Goal: Use online tool/utility: Utilize a website feature to perform a specific function

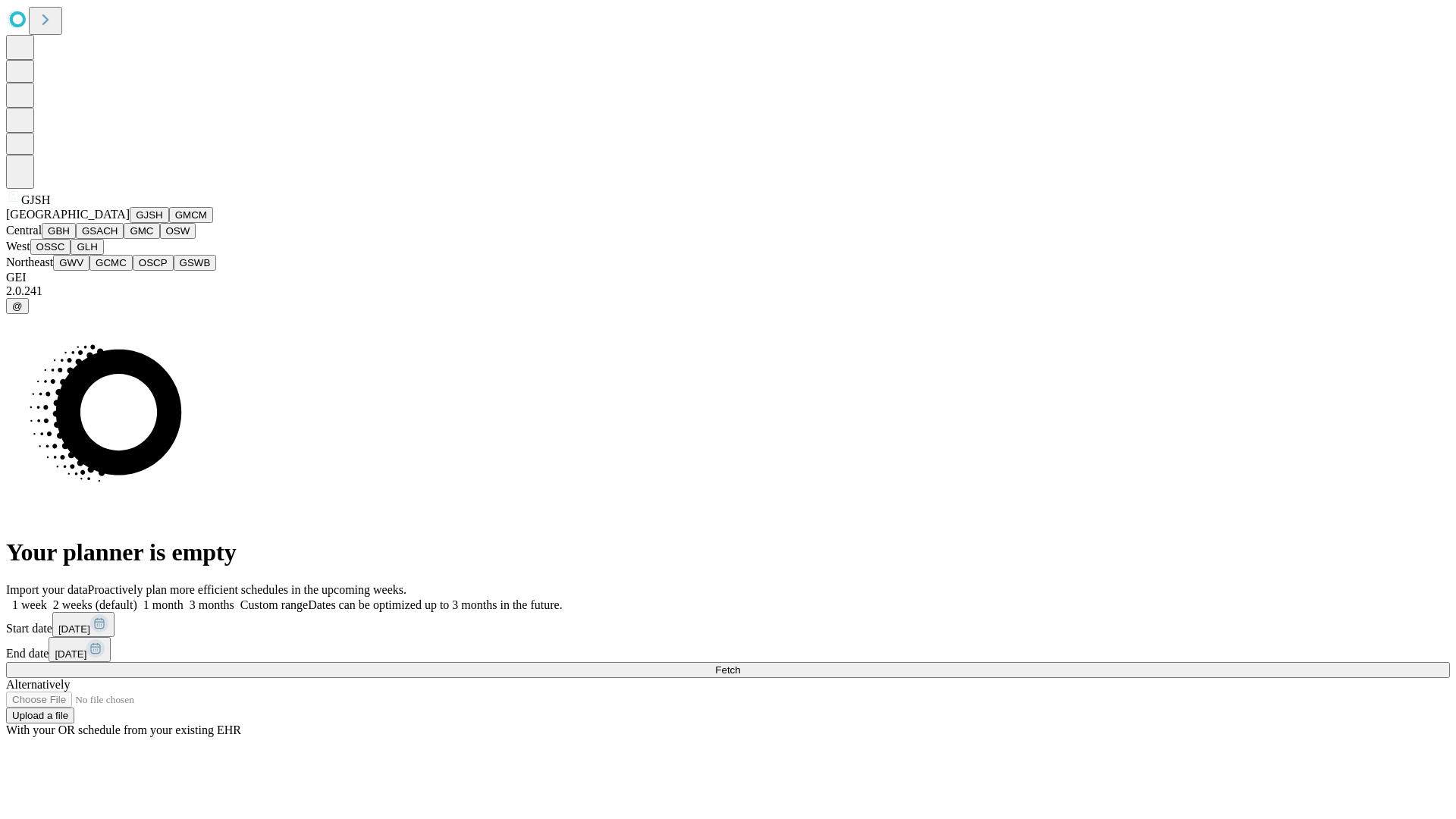
click at [130, 223] on button "GJSH" at bounding box center [149, 215] width 39 height 16
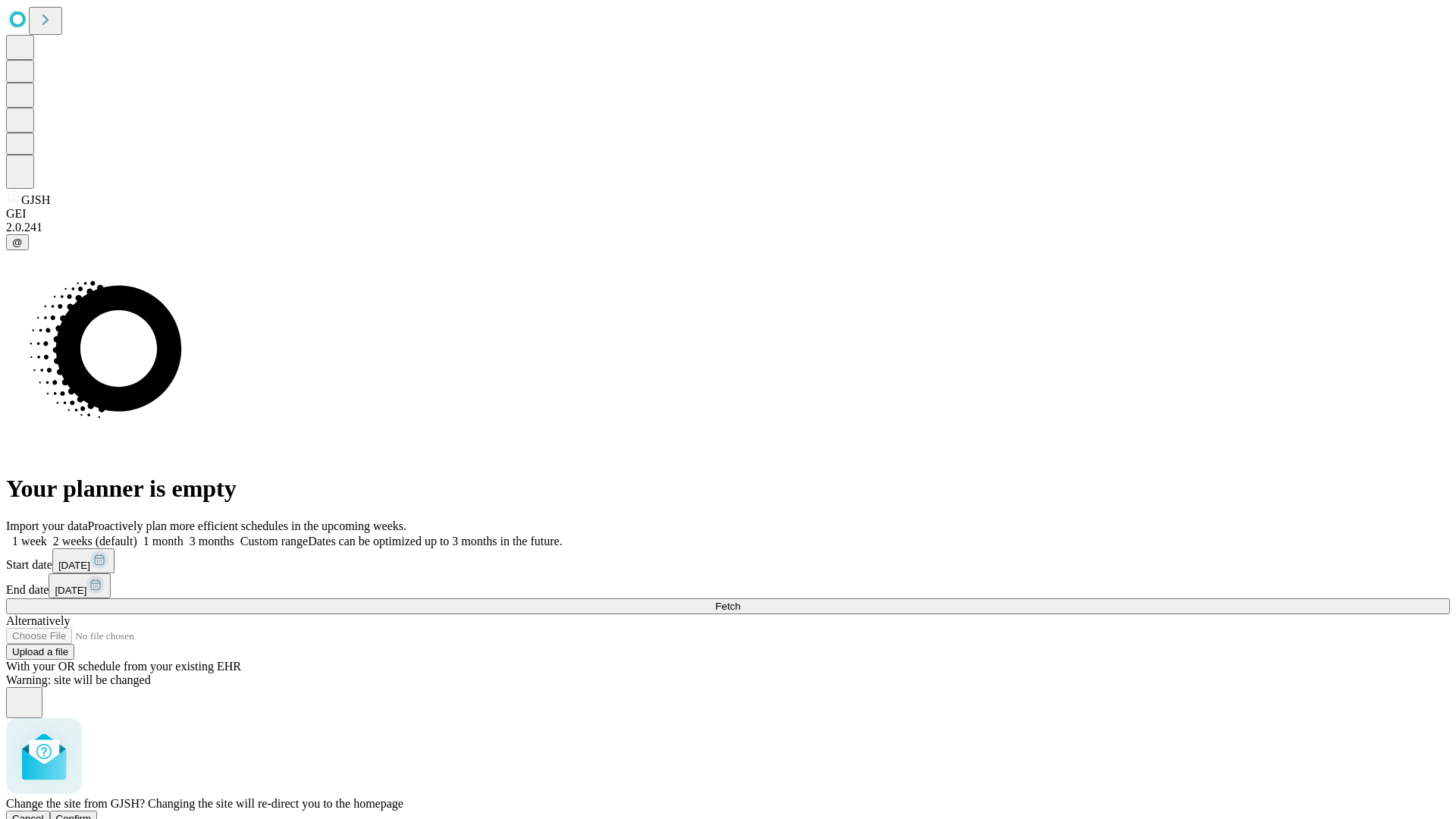
click at [92, 813] on span "Confirm" at bounding box center [74, 818] width 36 height 12
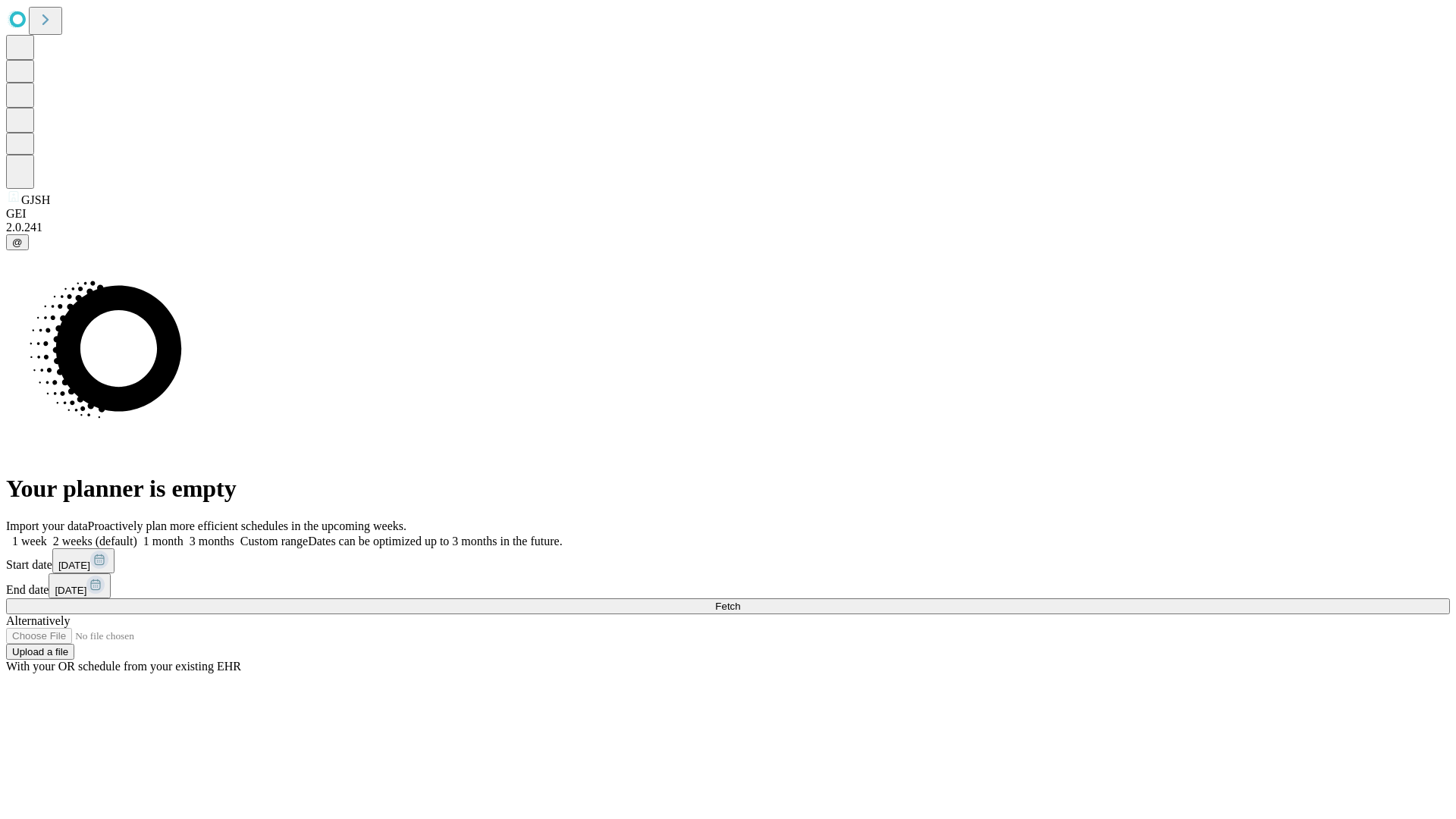
click at [137, 534] on label "2 weeks (default)" at bounding box center [92, 541] width 90 height 13
click at [740, 601] on span "Fetch" at bounding box center [728, 606] width 25 height 12
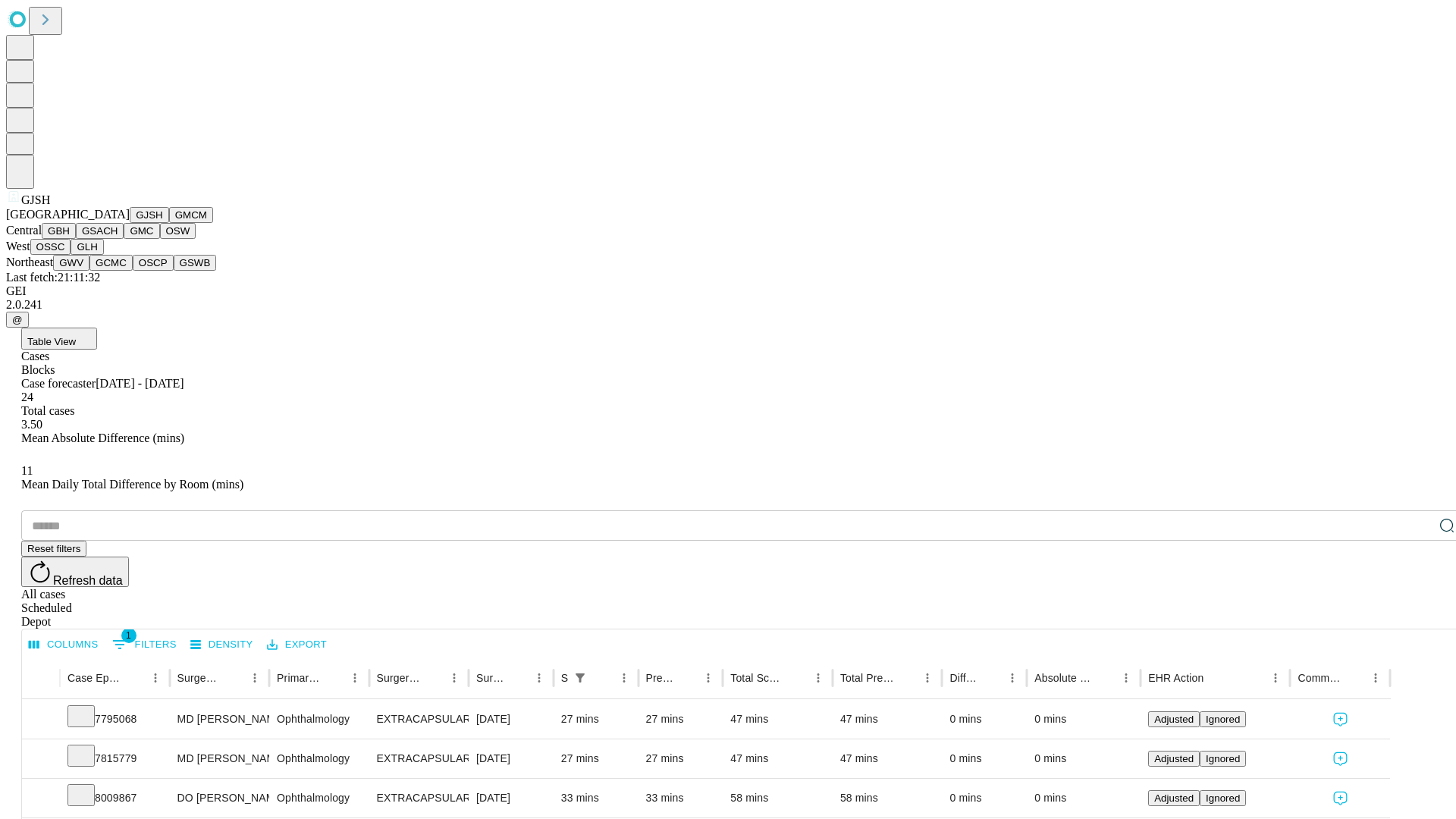
click at [169, 223] on button "GMCM" at bounding box center [191, 215] width 44 height 16
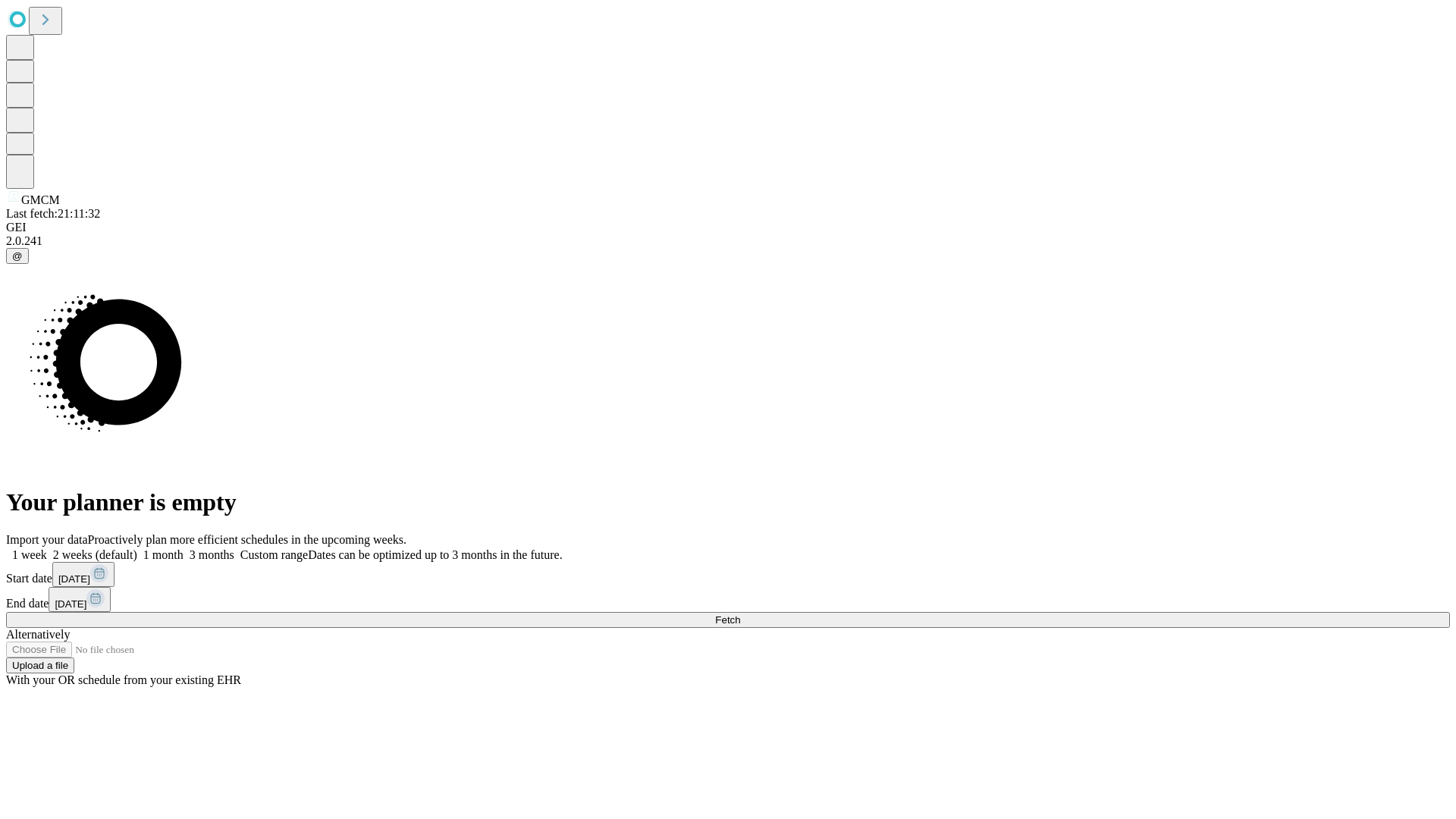
click at [137, 548] on label "2 weeks (default)" at bounding box center [92, 555] width 90 height 13
click at [740, 614] on span "Fetch" at bounding box center [728, 620] width 25 height 12
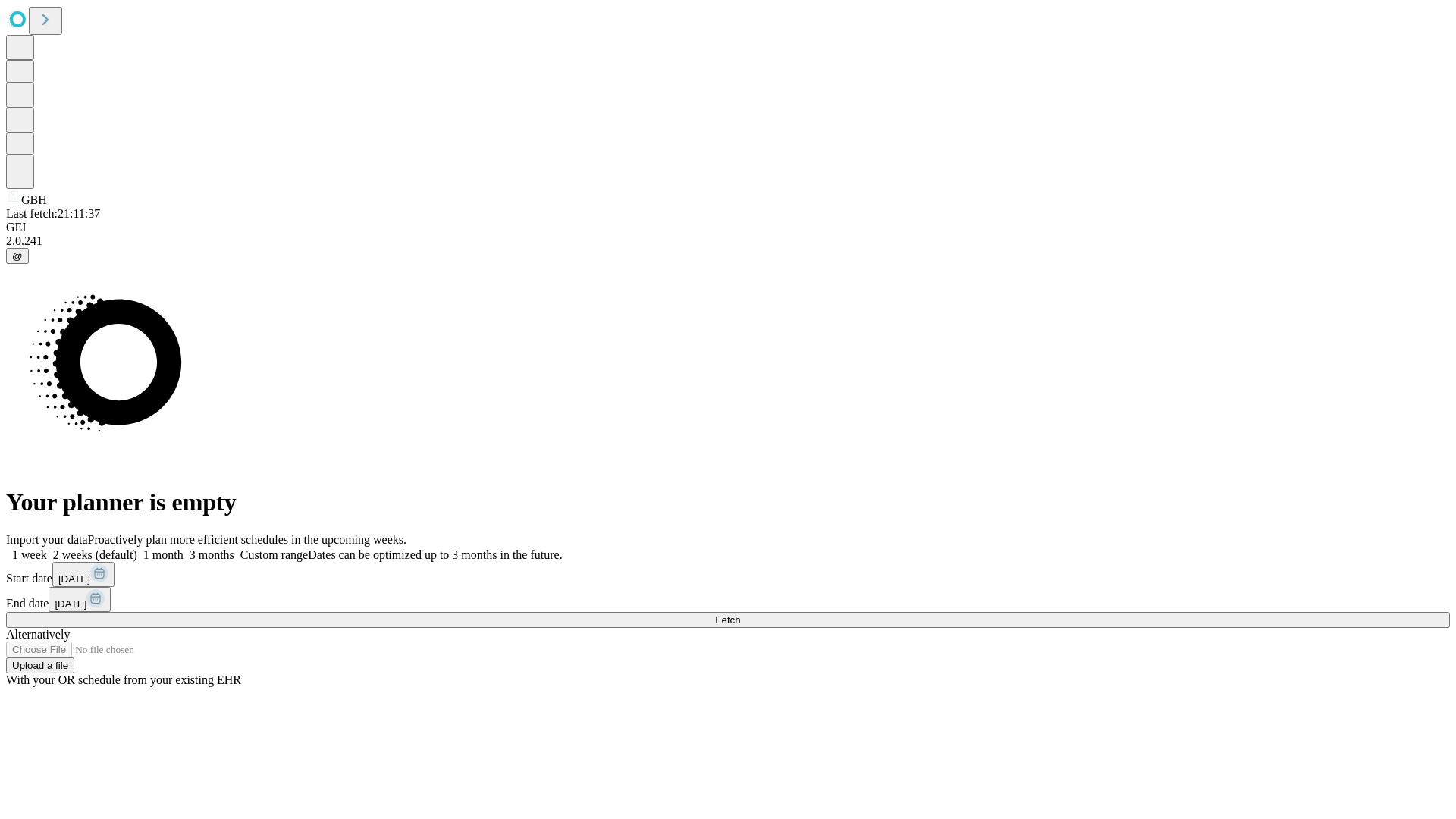
click at [137, 548] on label "2 weeks (default)" at bounding box center [92, 555] width 90 height 13
click at [740, 614] on span "Fetch" at bounding box center [728, 620] width 25 height 12
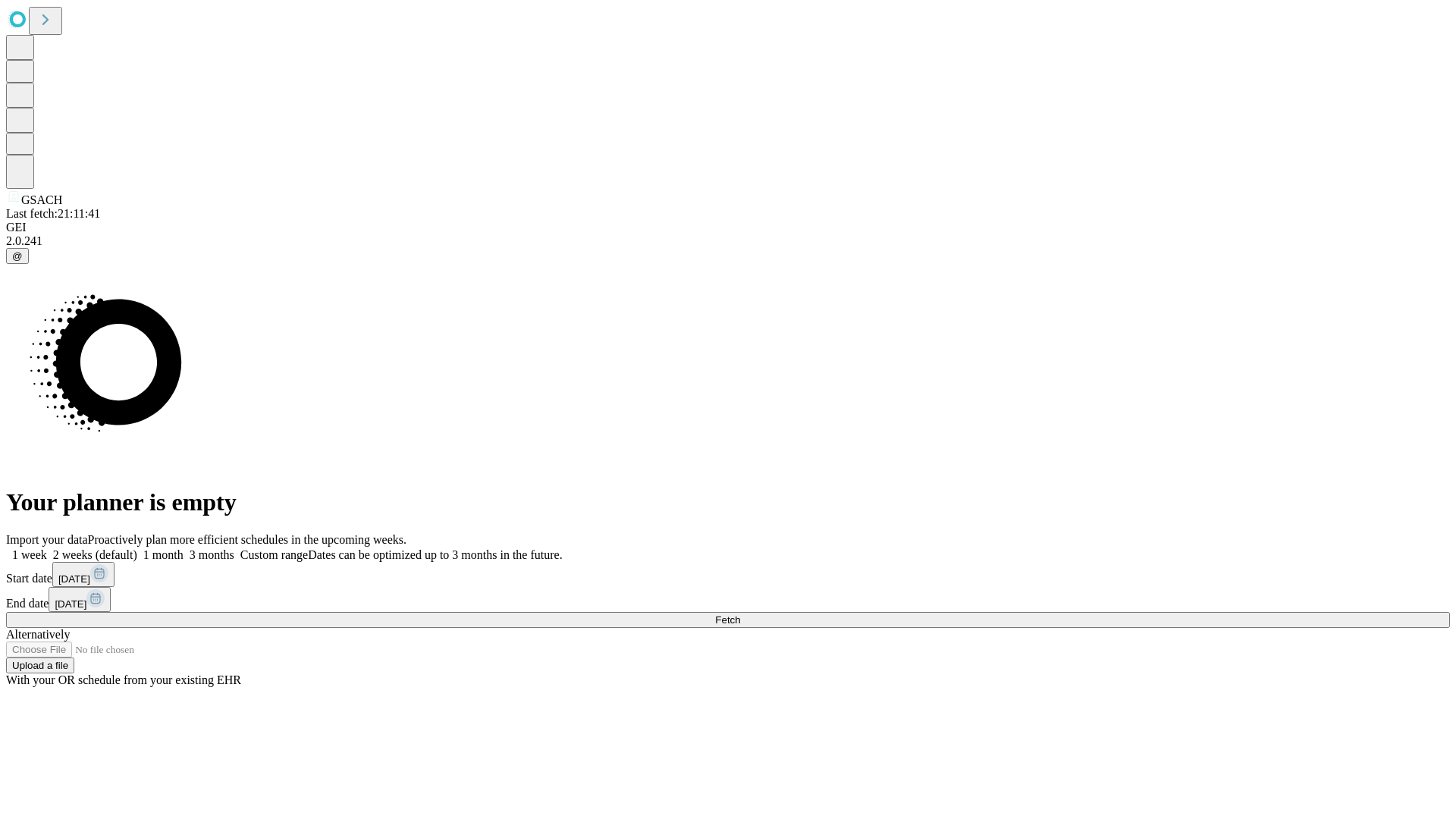
click at [137, 548] on label "2 weeks (default)" at bounding box center [92, 555] width 90 height 13
click at [740, 614] on span "Fetch" at bounding box center [728, 620] width 25 height 12
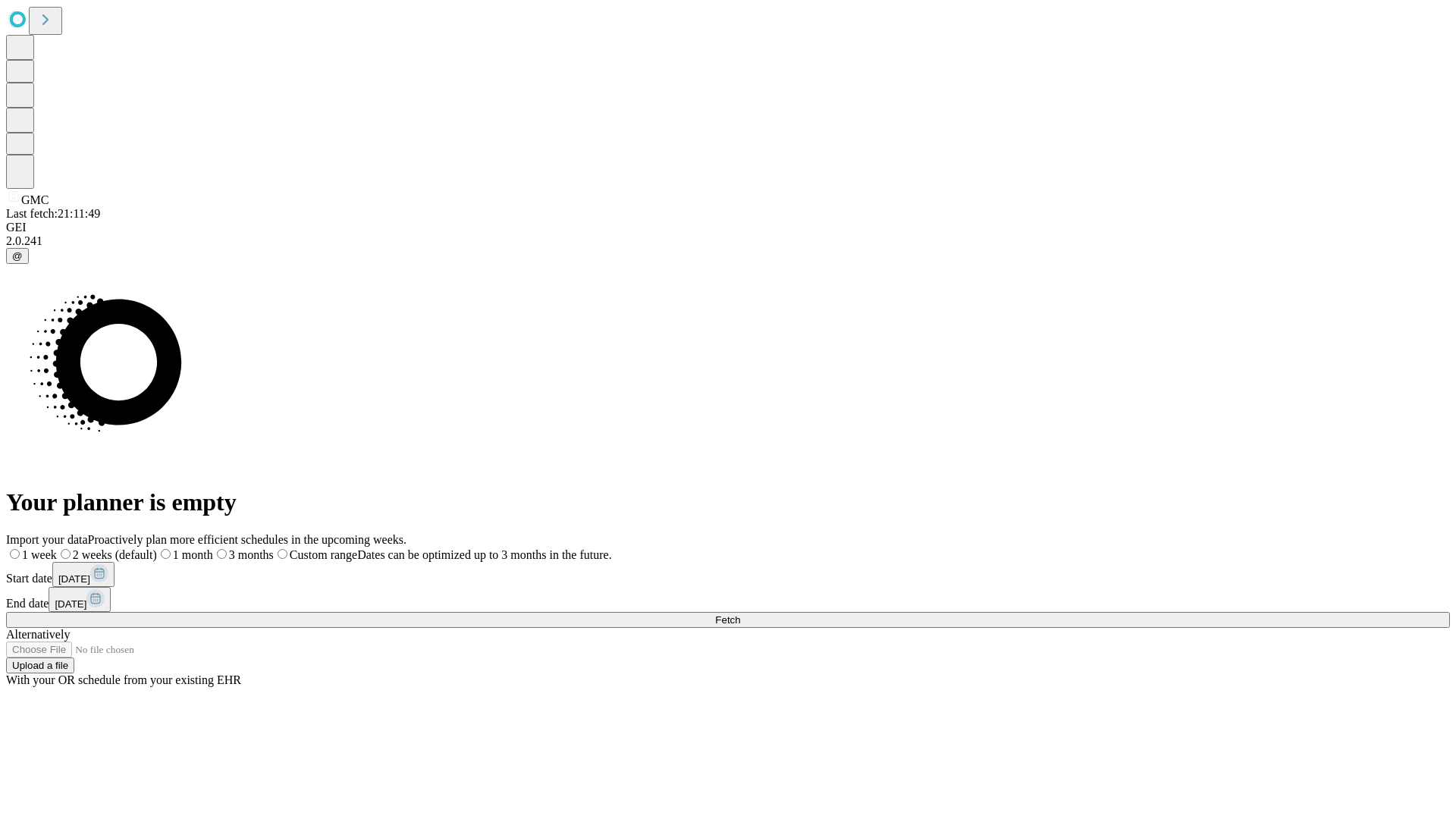
click at [157, 548] on label "2 weeks (default)" at bounding box center [107, 555] width 100 height 13
click at [740, 614] on span "Fetch" at bounding box center [728, 620] width 25 height 12
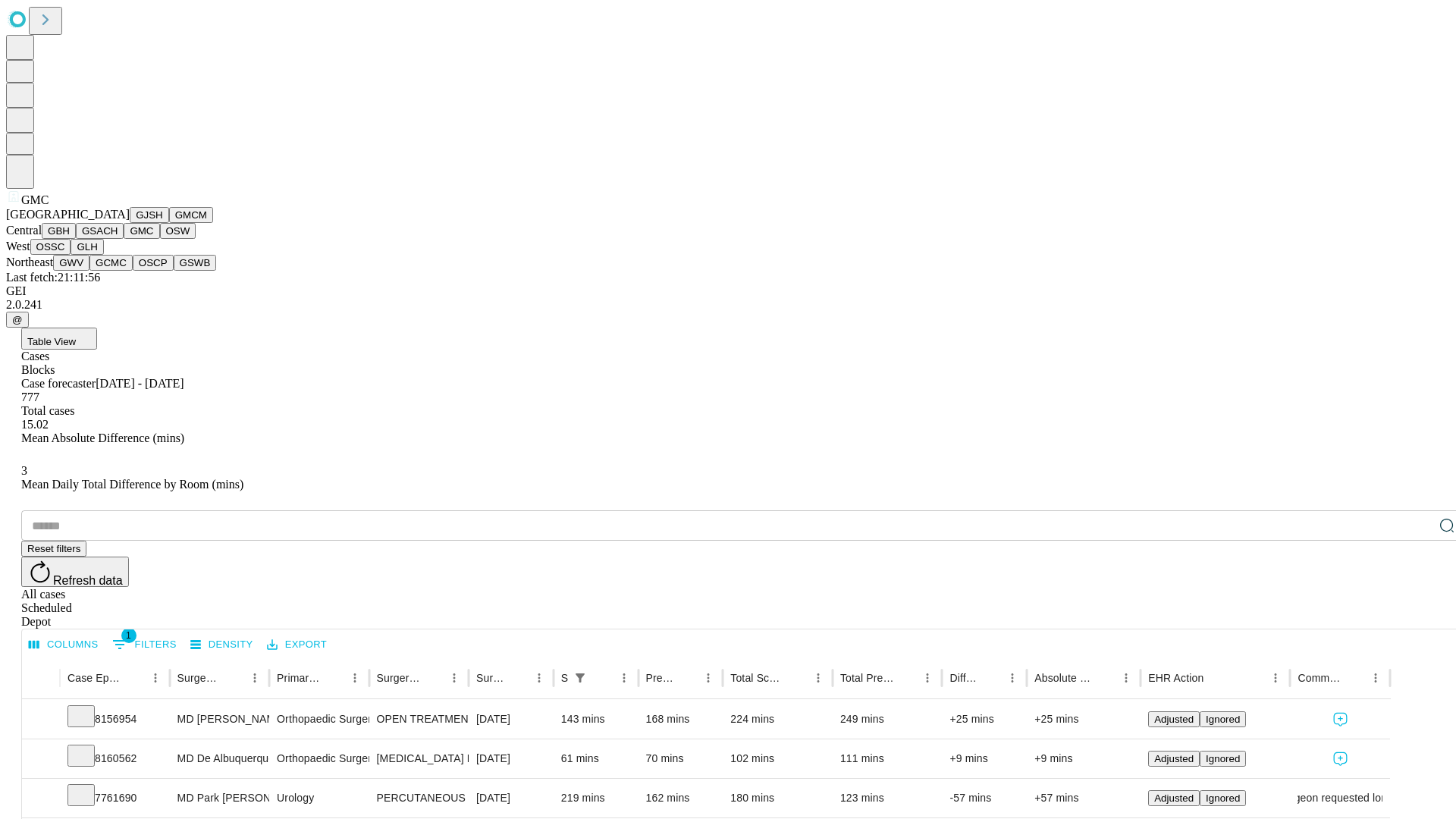
click at [160, 239] on button "OSW" at bounding box center [178, 231] width 37 height 16
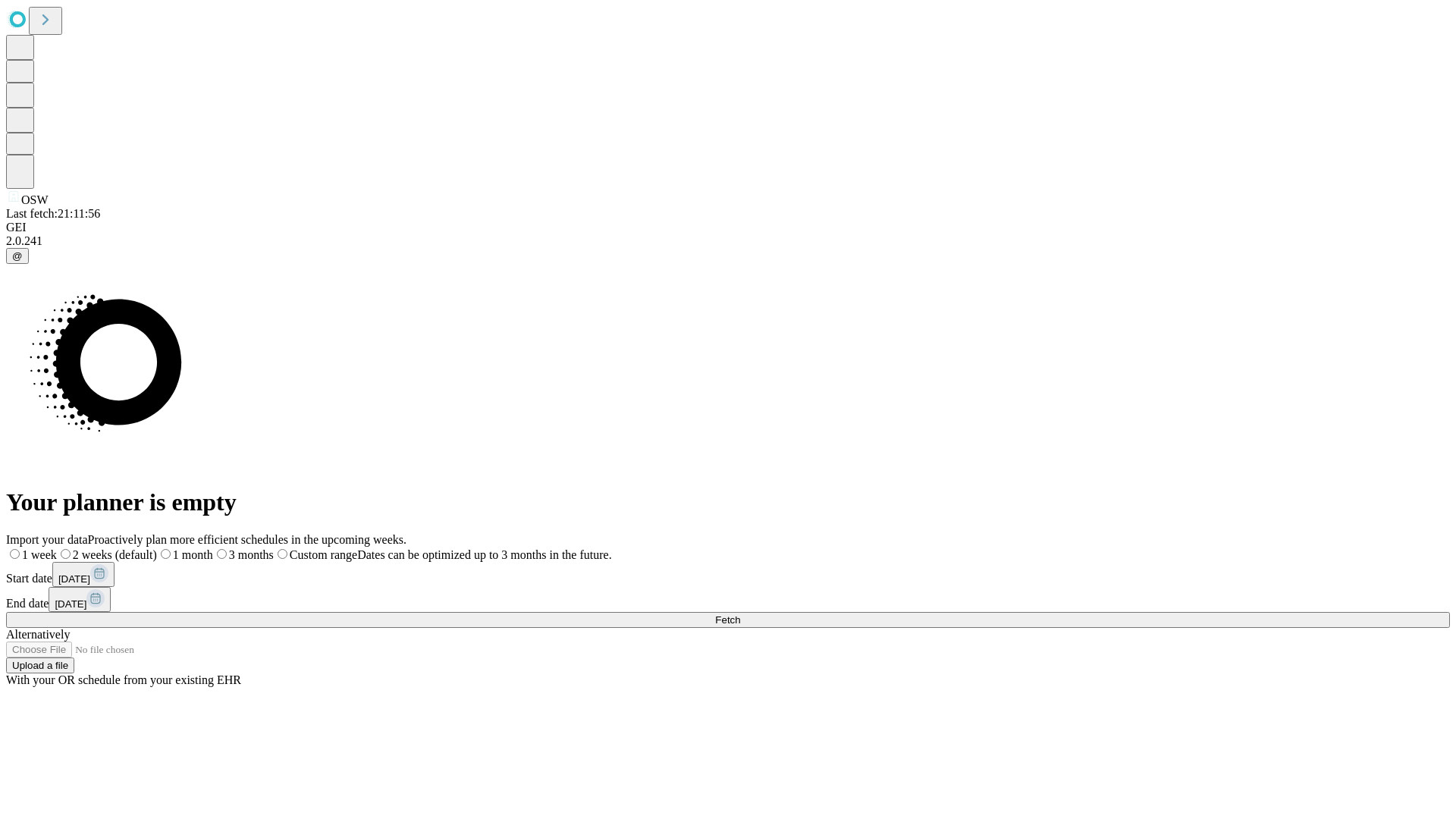
click at [157, 548] on label "2 weeks (default)" at bounding box center [107, 555] width 100 height 13
click at [740, 614] on span "Fetch" at bounding box center [728, 620] width 25 height 12
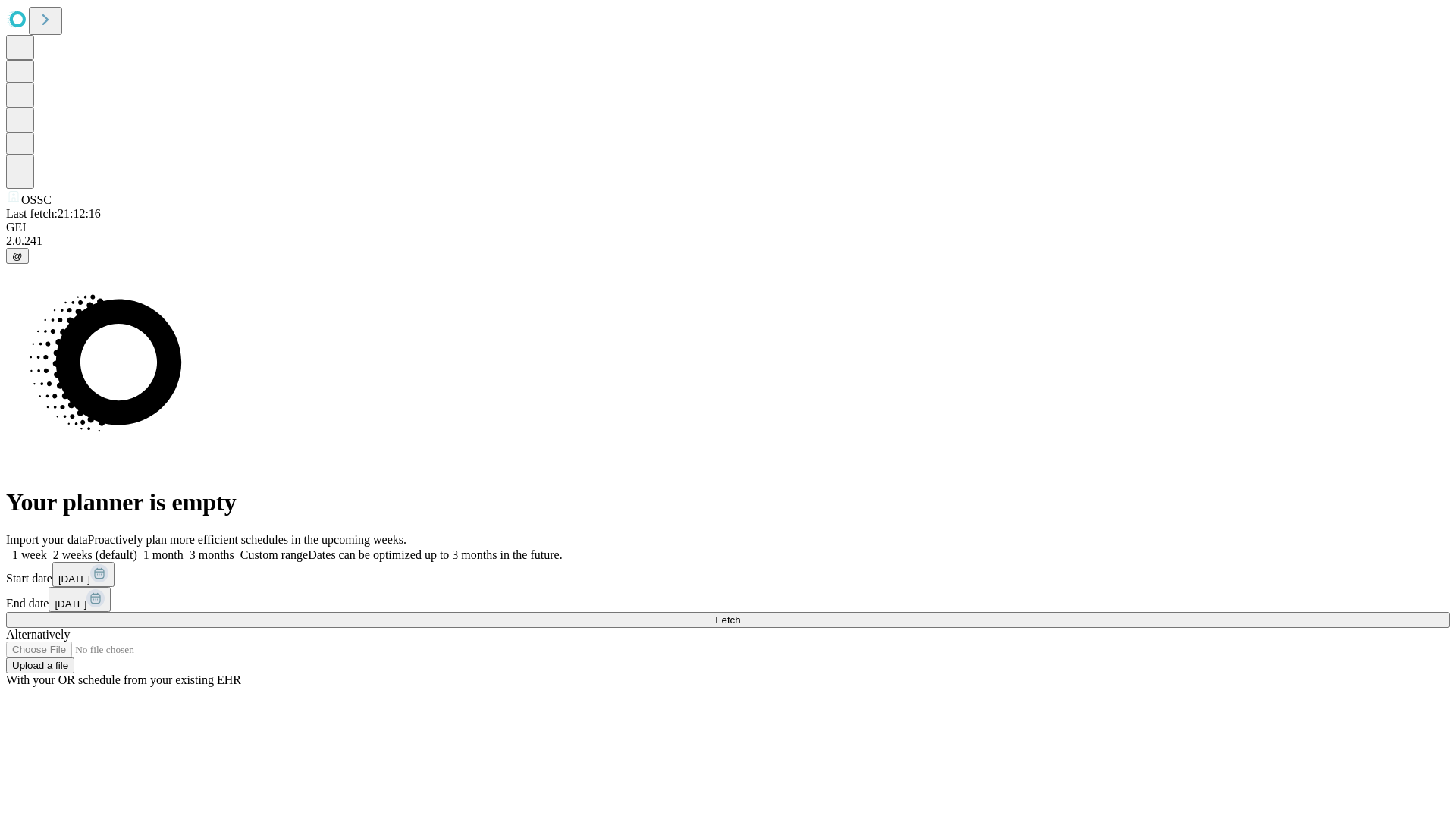
click at [137, 548] on label "2 weeks (default)" at bounding box center [92, 555] width 90 height 13
click at [740, 614] on span "Fetch" at bounding box center [728, 620] width 25 height 12
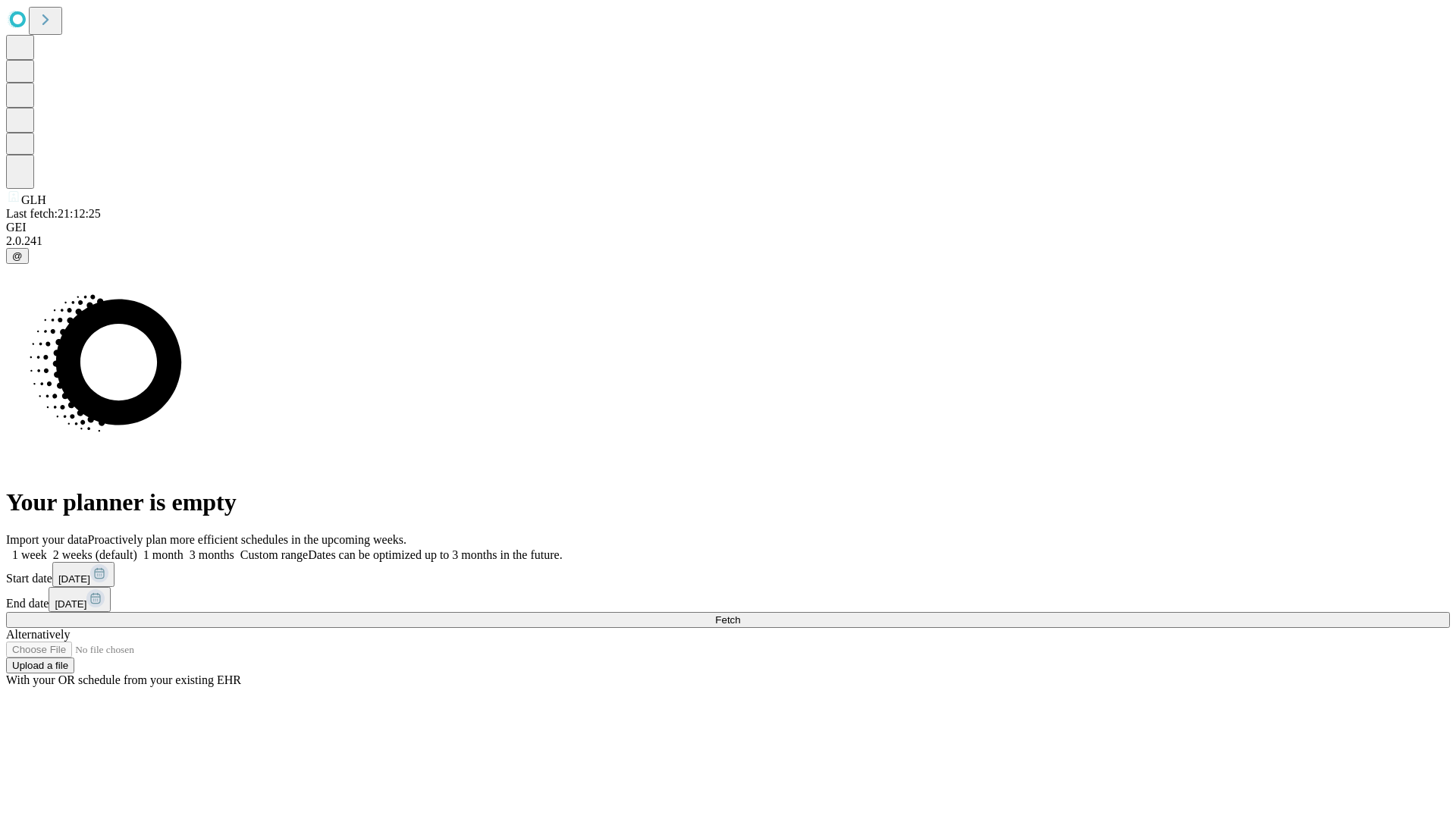
click at [137, 548] on label "2 weeks (default)" at bounding box center [92, 555] width 90 height 13
click at [740, 614] on span "Fetch" at bounding box center [728, 620] width 25 height 12
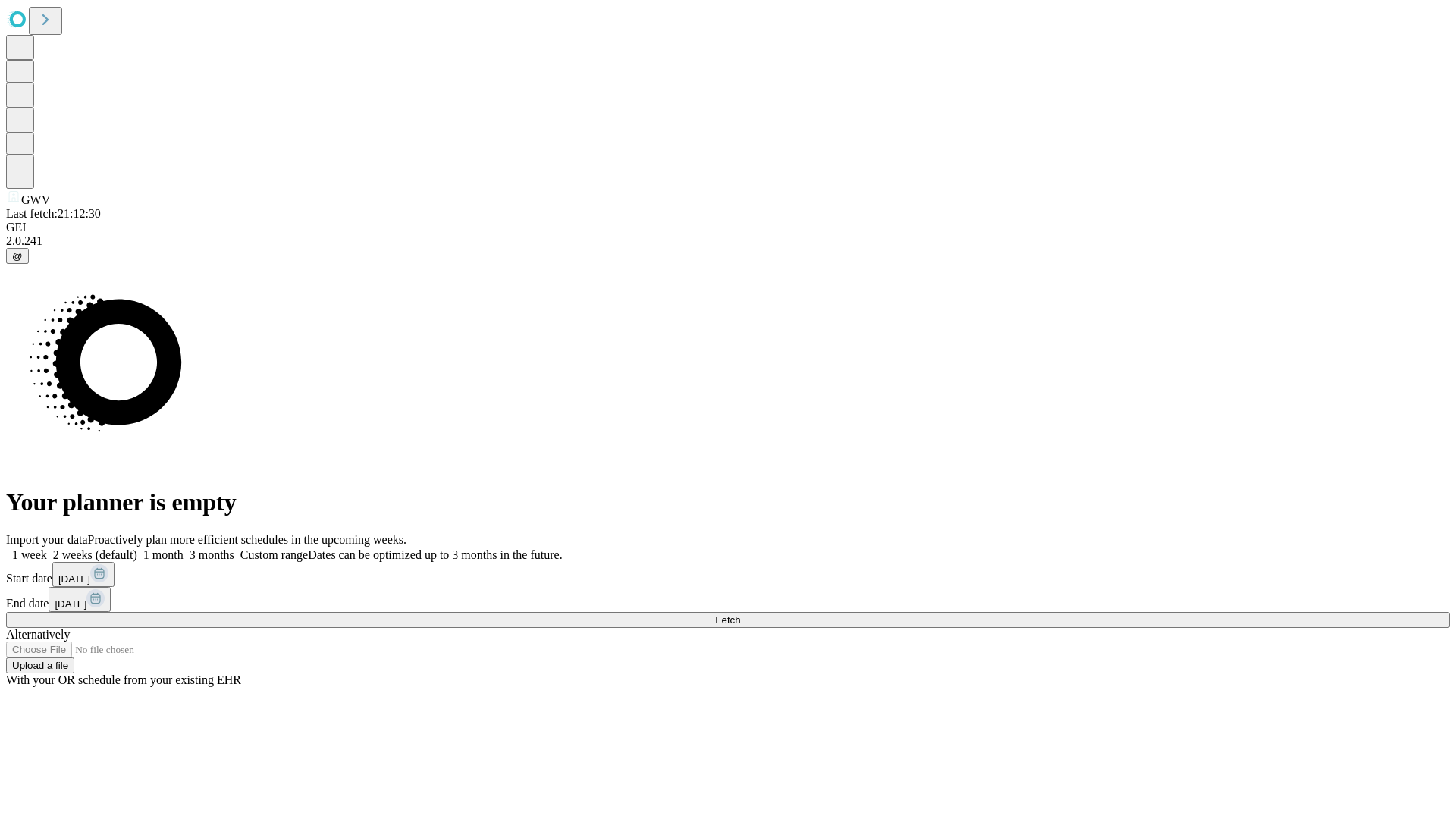
click at [137, 548] on label "2 weeks (default)" at bounding box center [92, 555] width 90 height 13
click at [740, 614] on span "Fetch" at bounding box center [728, 620] width 25 height 12
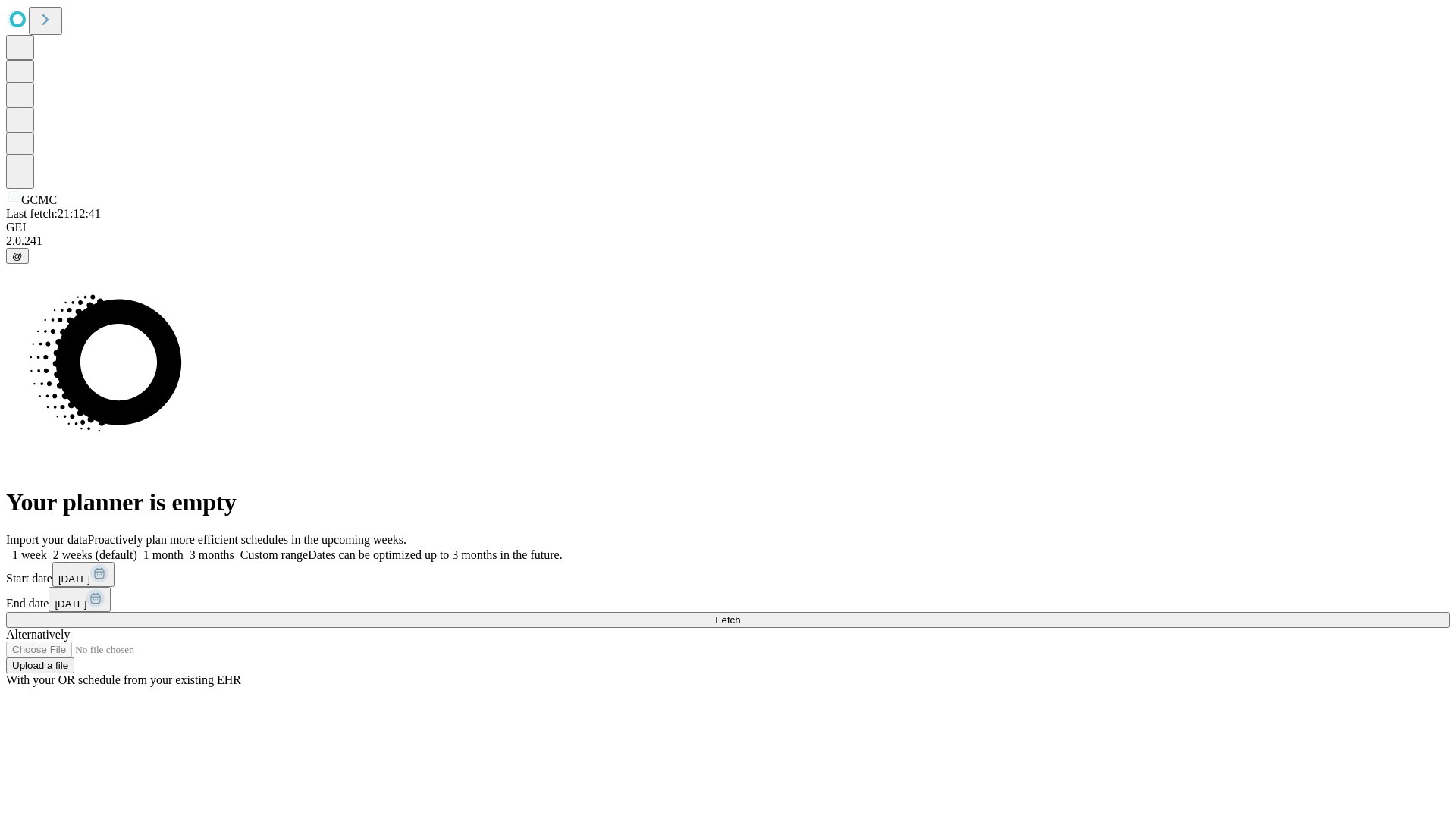
click at [740, 614] on span "Fetch" at bounding box center [728, 620] width 25 height 12
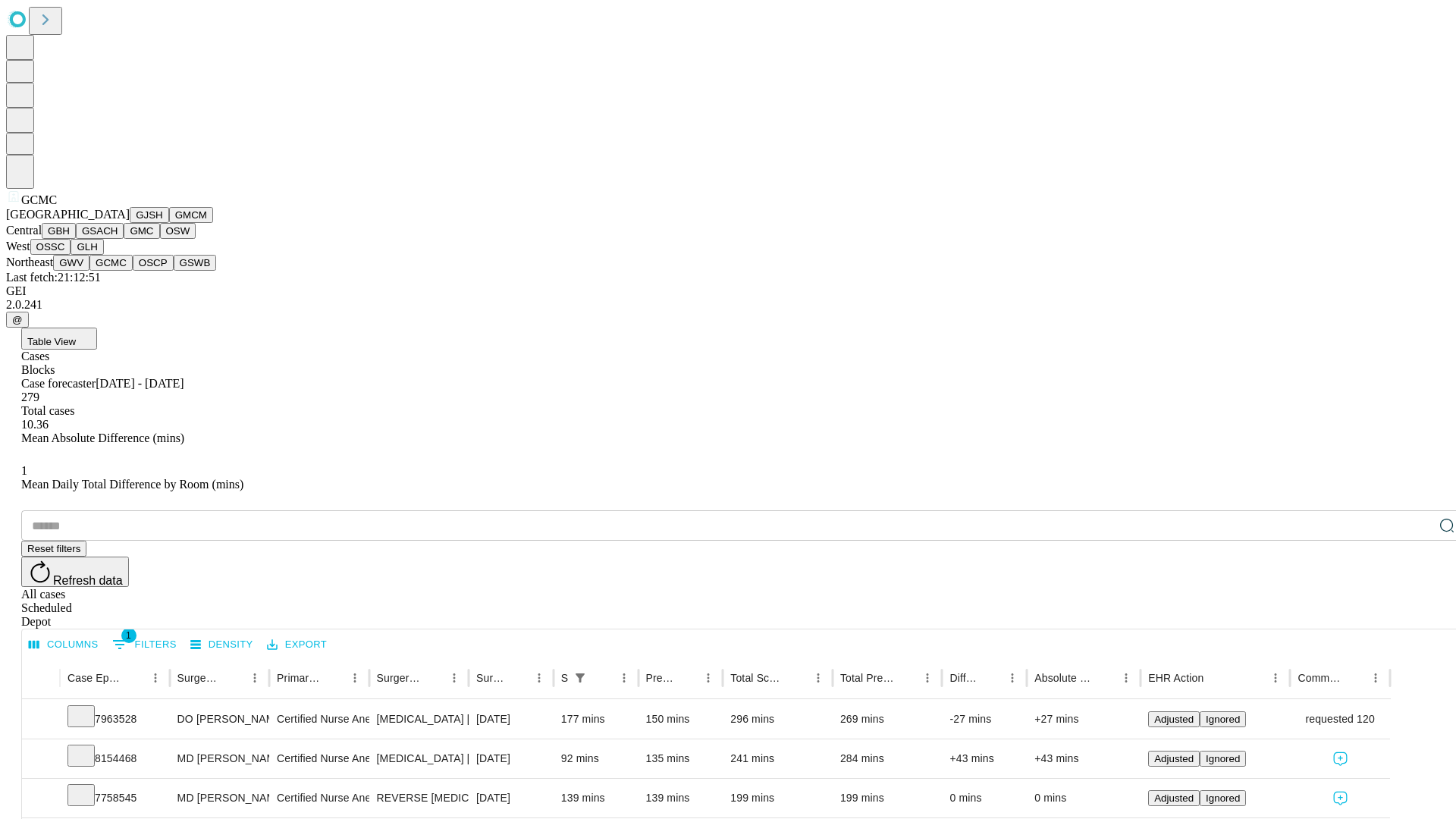
click at [133, 271] on button "OSCP" at bounding box center [153, 263] width 41 height 16
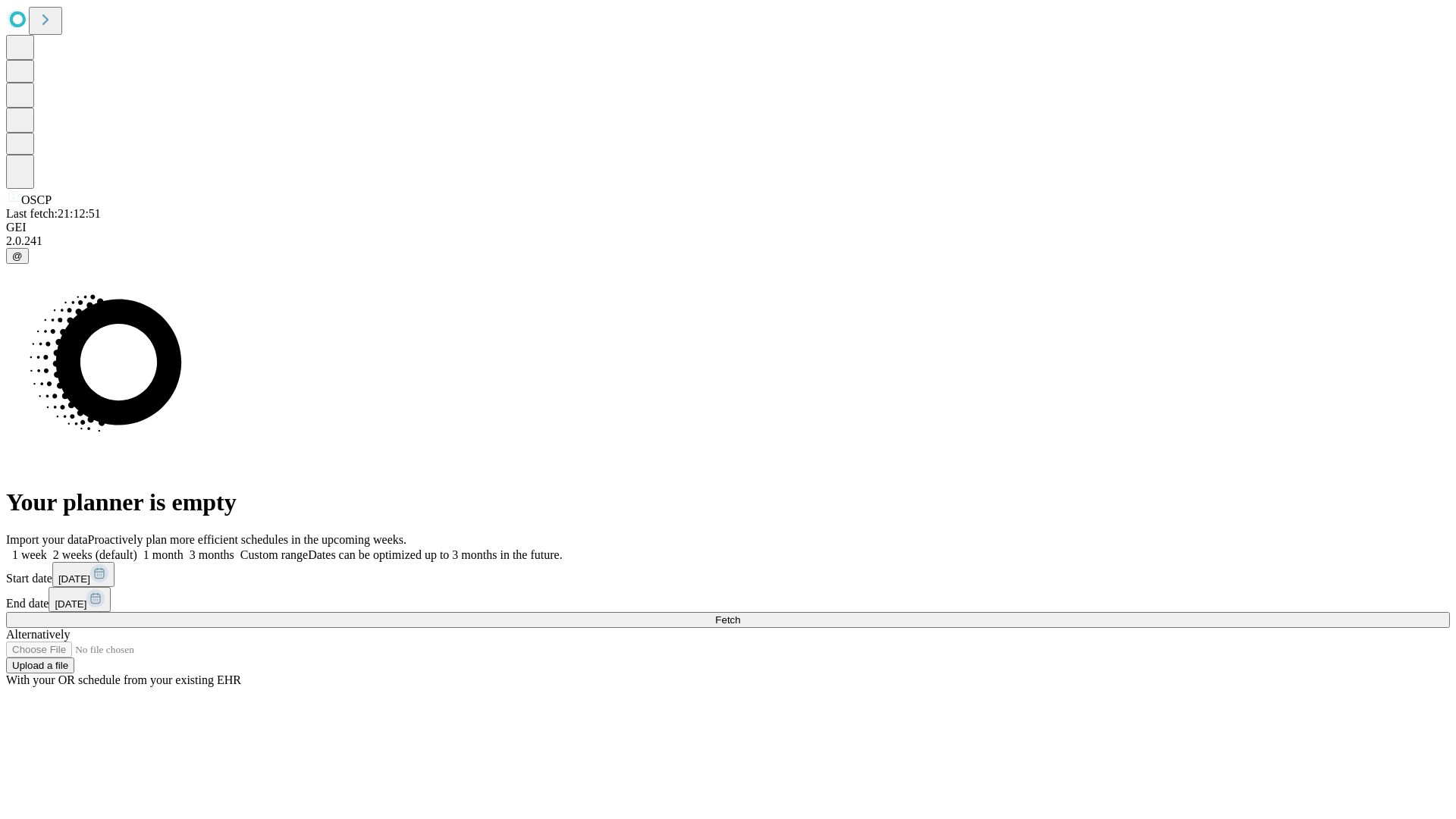
click at [137, 548] on label "2 weeks (default)" at bounding box center [92, 555] width 90 height 13
click at [740, 614] on span "Fetch" at bounding box center [728, 620] width 25 height 12
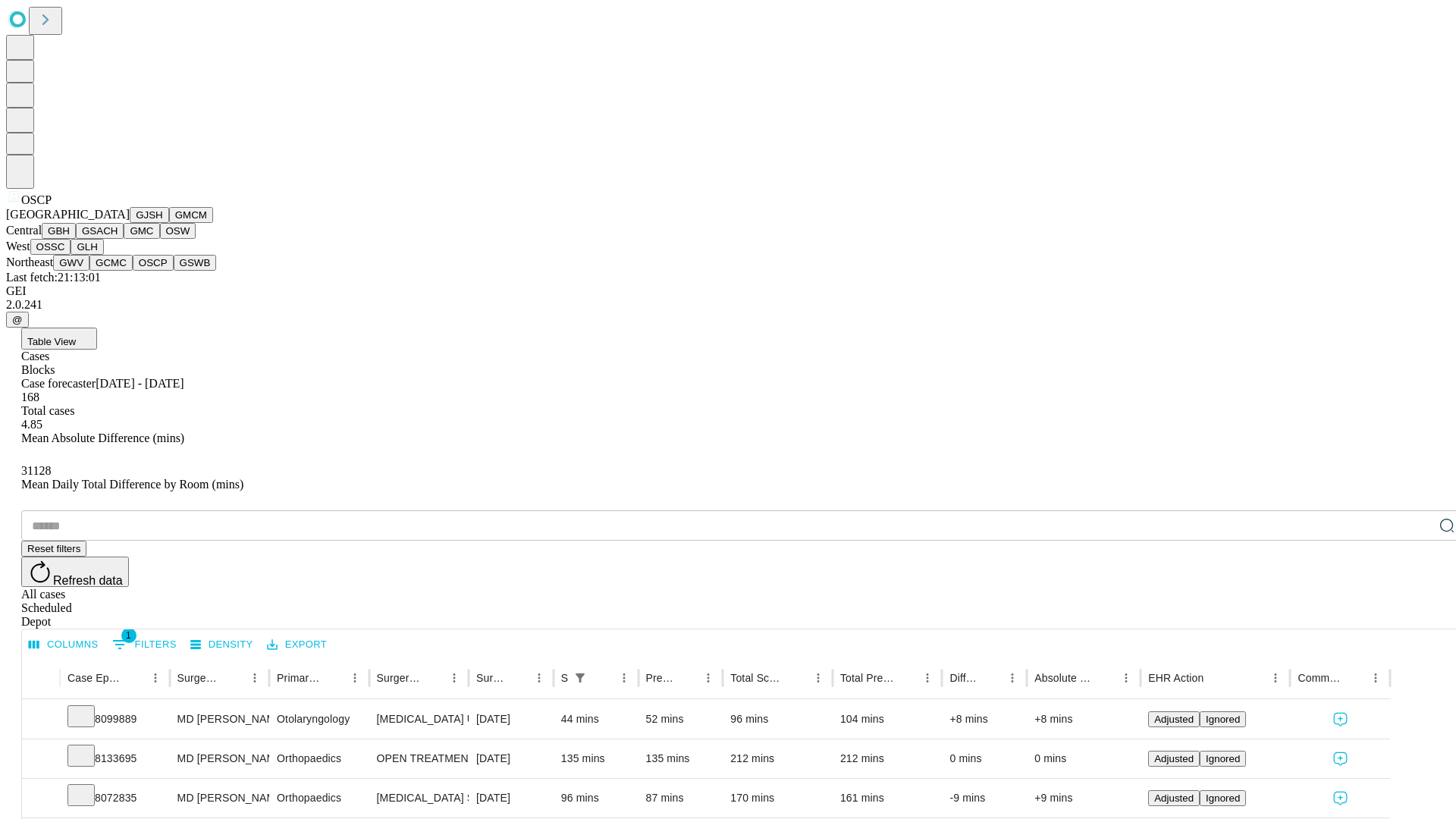
click at [174, 271] on button "GSWB" at bounding box center [195, 263] width 43 height 16
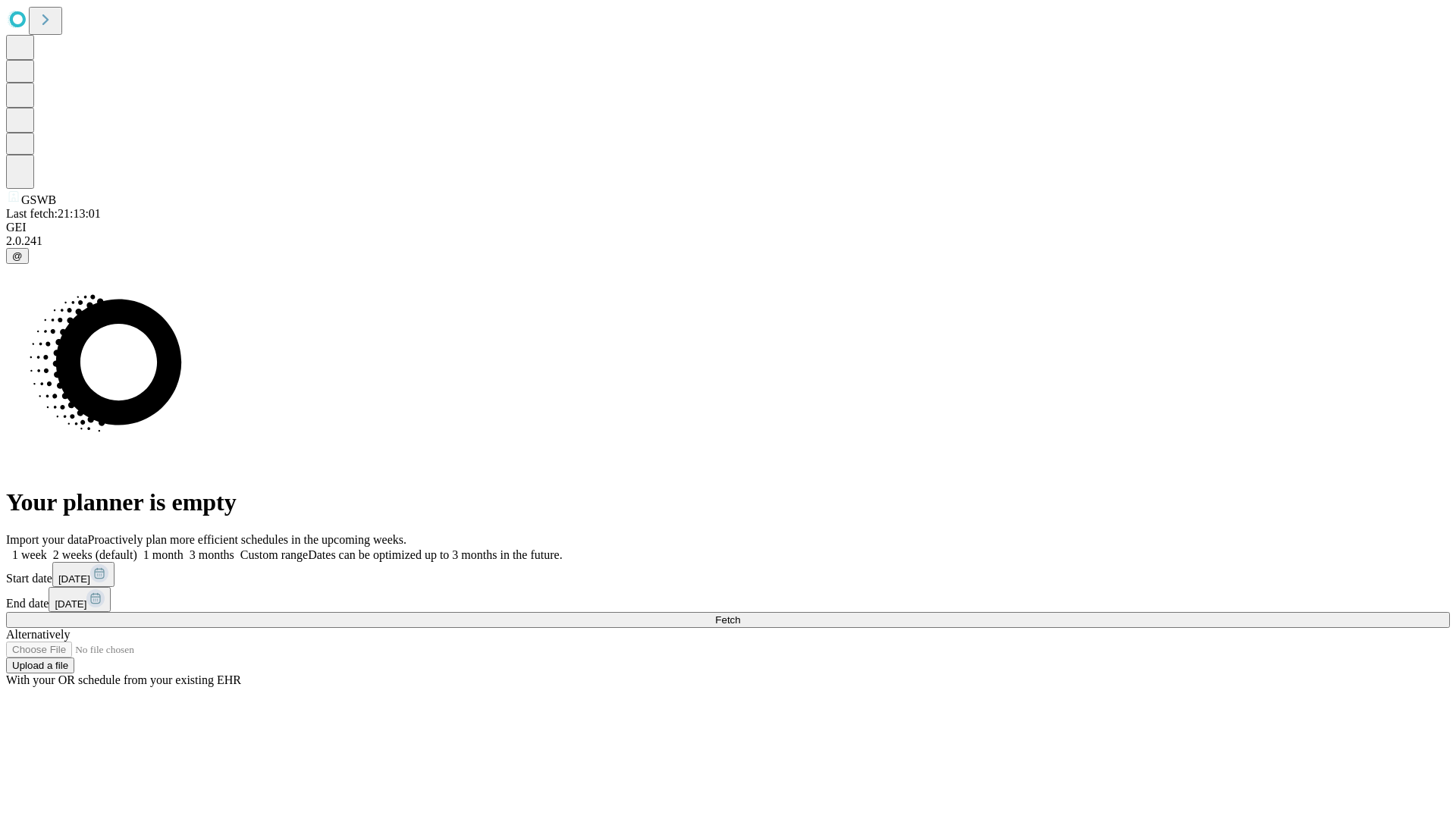
click at [137, 548] on label "2 weeks (default)" at bounding box center [92, 555] width 90 height 13
click at [740, 614] on span "Fetch" at bounding box center [728, 620] width 25 height 12
